Goal: Go to known website: Go to known website

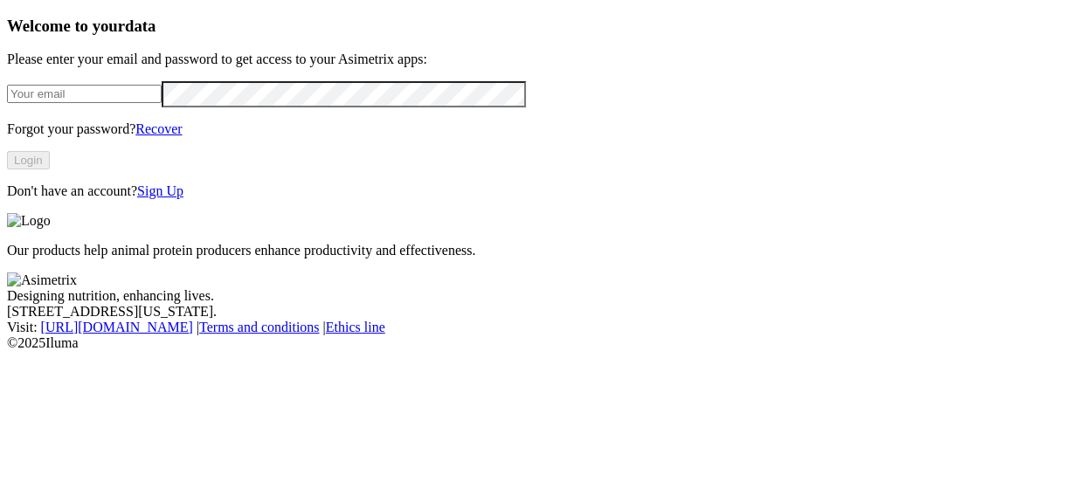
click at [155, 103] on input "email" at bounding box center [84, 94] width 155 height 18
type input "[PERSON_NAME][EMAIL_ADDRESS][PERSON_NAME][DOMAIN_NAME]"
click at [50, 169] on button "Login" at bounding box center [28, 160] width 43 height 18
